Goal: Find specific page/section: Find specific page/section

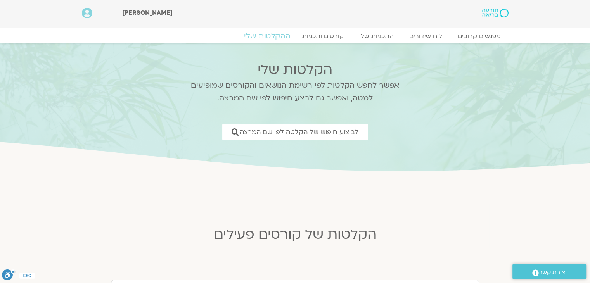
click at [269, 33] on link "ההקלטות שלי" at bounding box center [267, 35] width 65 height 9
click at [87, 11] on icon at bounding box center [87, 13] width 10 height 11
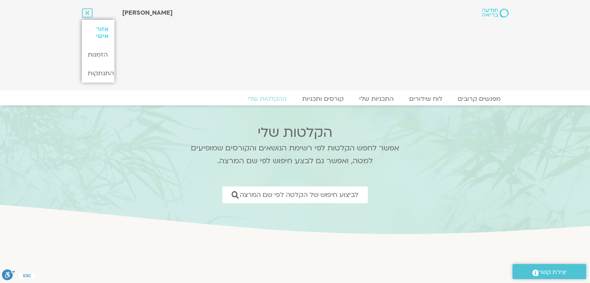
click at [98, 34] on link "אזור אישי" at bounding box center [98, 33] width 33 height 26
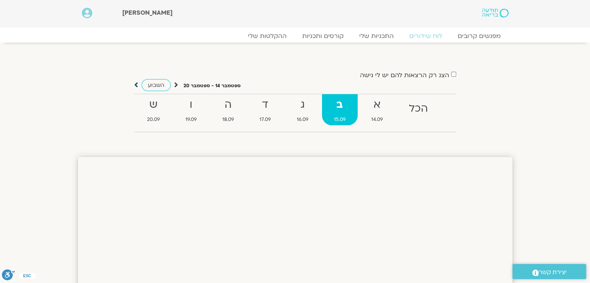
click at [136, 83] on icon at bounding box center [136, 85] width 4 height 8
